Goal: Find specific page/section: Find specific page/section

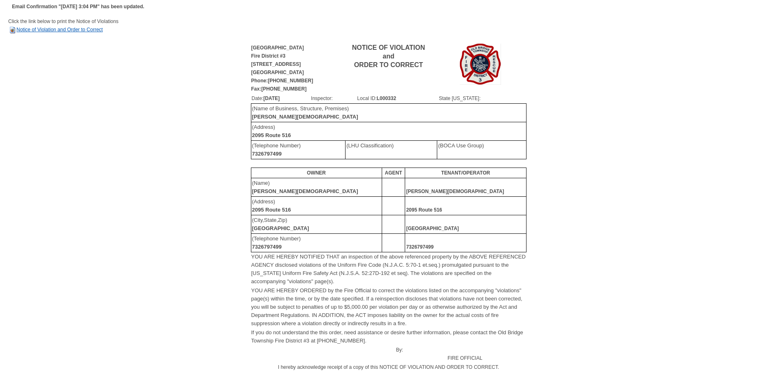
click at [30, 32] on link "Notice of Violation and Order to Correct" at bounding box center [55, 30] width 95 height 6
click at [81, 30] on link "Notice of Violation and Order to Correct" at bounding box center [55, 30] width 95 height 6
click at [62, 28] on link "Notice of Violation and Order to Correct" at bounding box center [55, 30] width 95 height 6
